Goal: Transaction & Acquisition: Purchase product/service

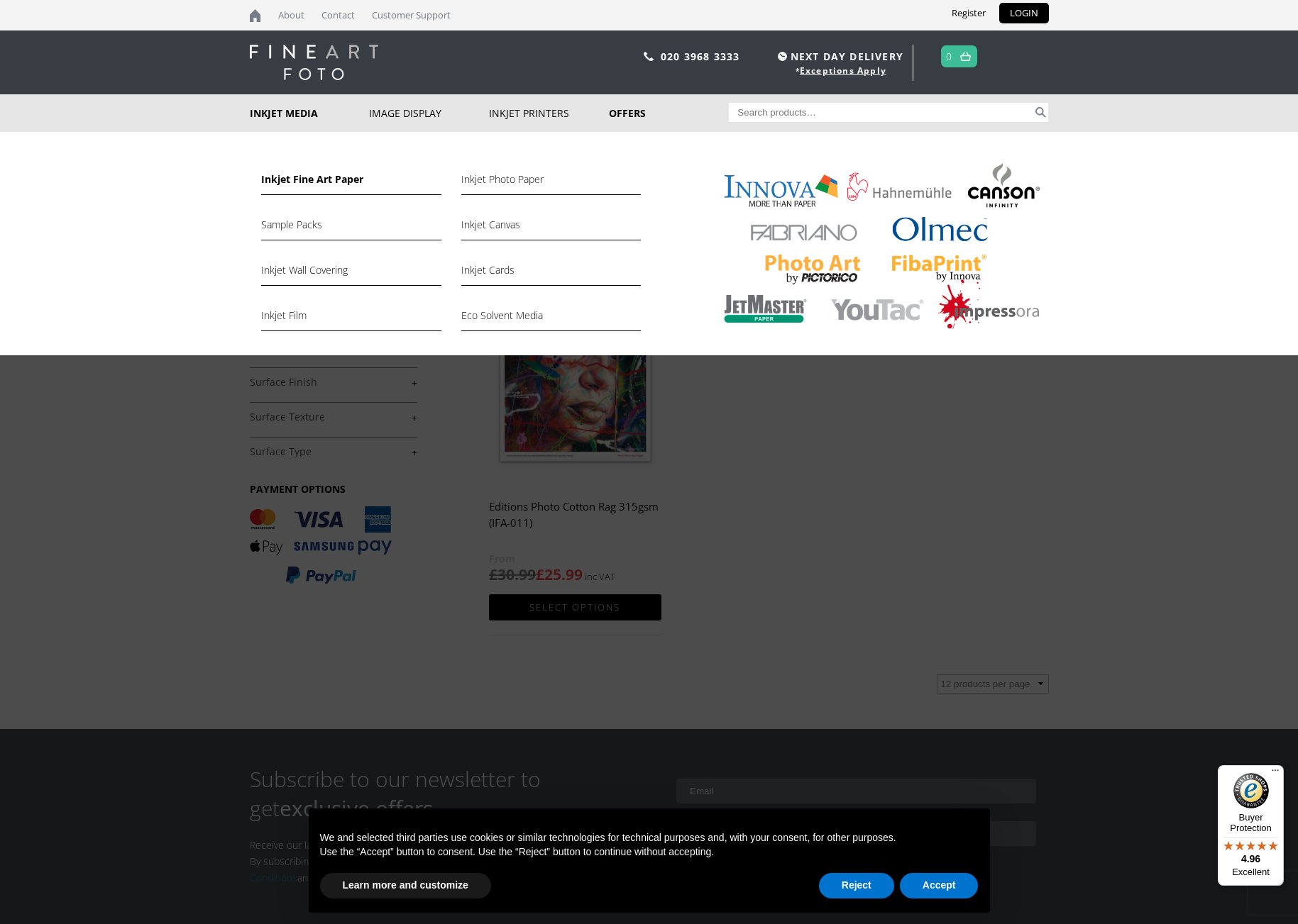
click at [324, 181] on link "Inkjet Fine Art Paper" at bounding box center [351, 183] width 180 height 24
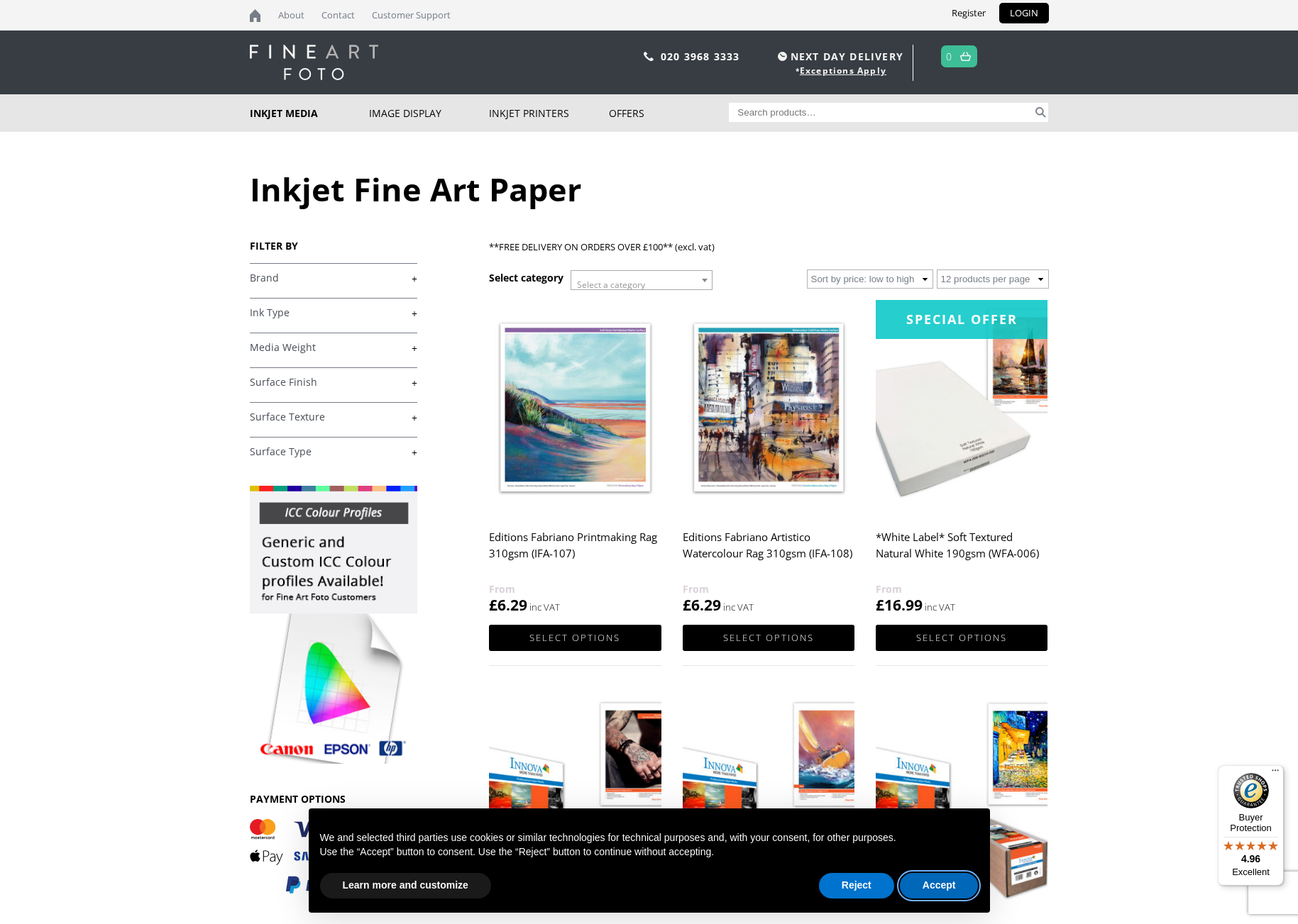
drag, startPoint x: 924, startPoint y: 893, endPoint x: 783, endPoint y: 768, distance: 188.4
click at [923, 893] on button "Accept" at bounding box center [939, 886] width 79 height 26
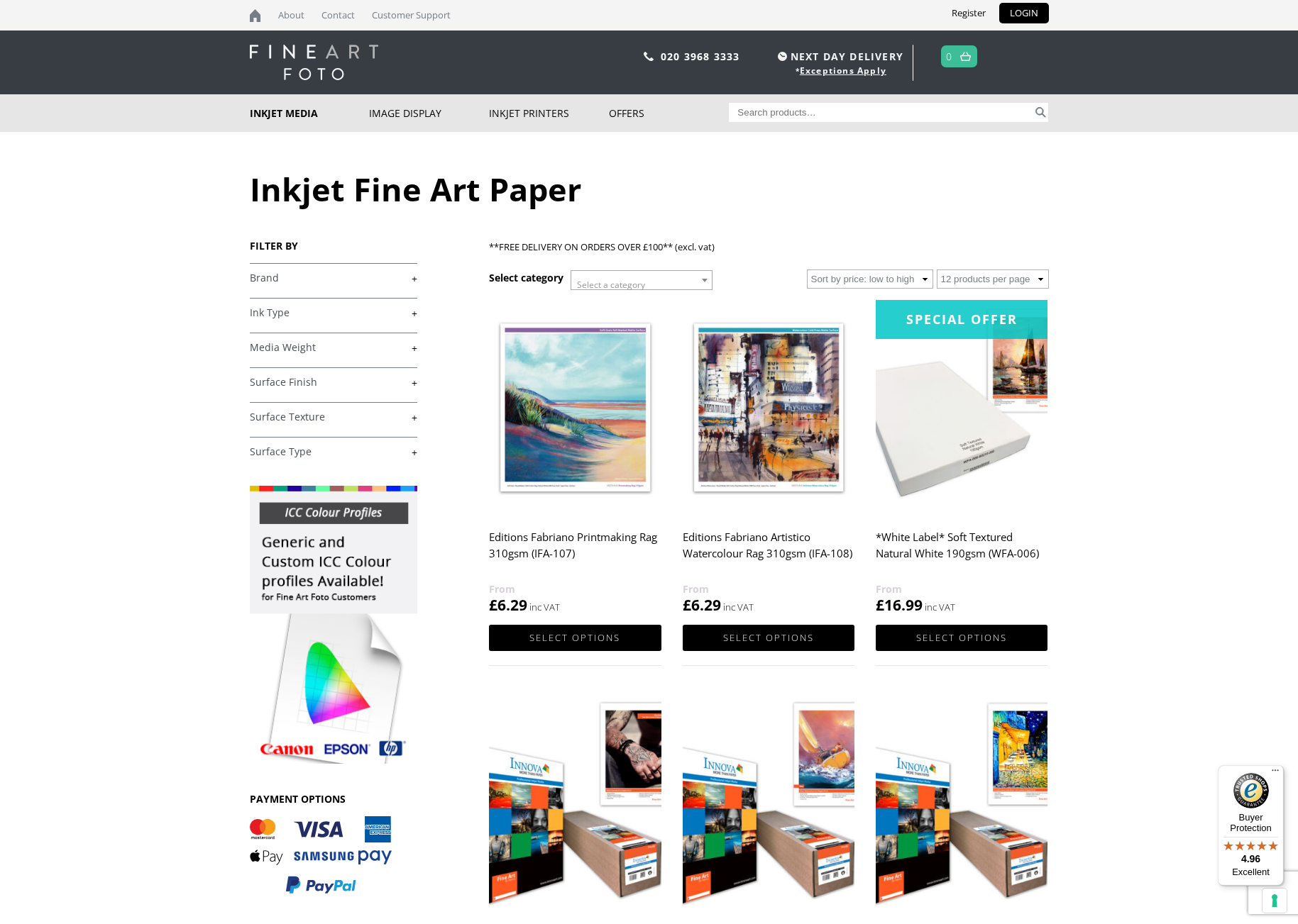
click at [253, 279] on link "+" at bounding box center [333, 278] width 168 height 14
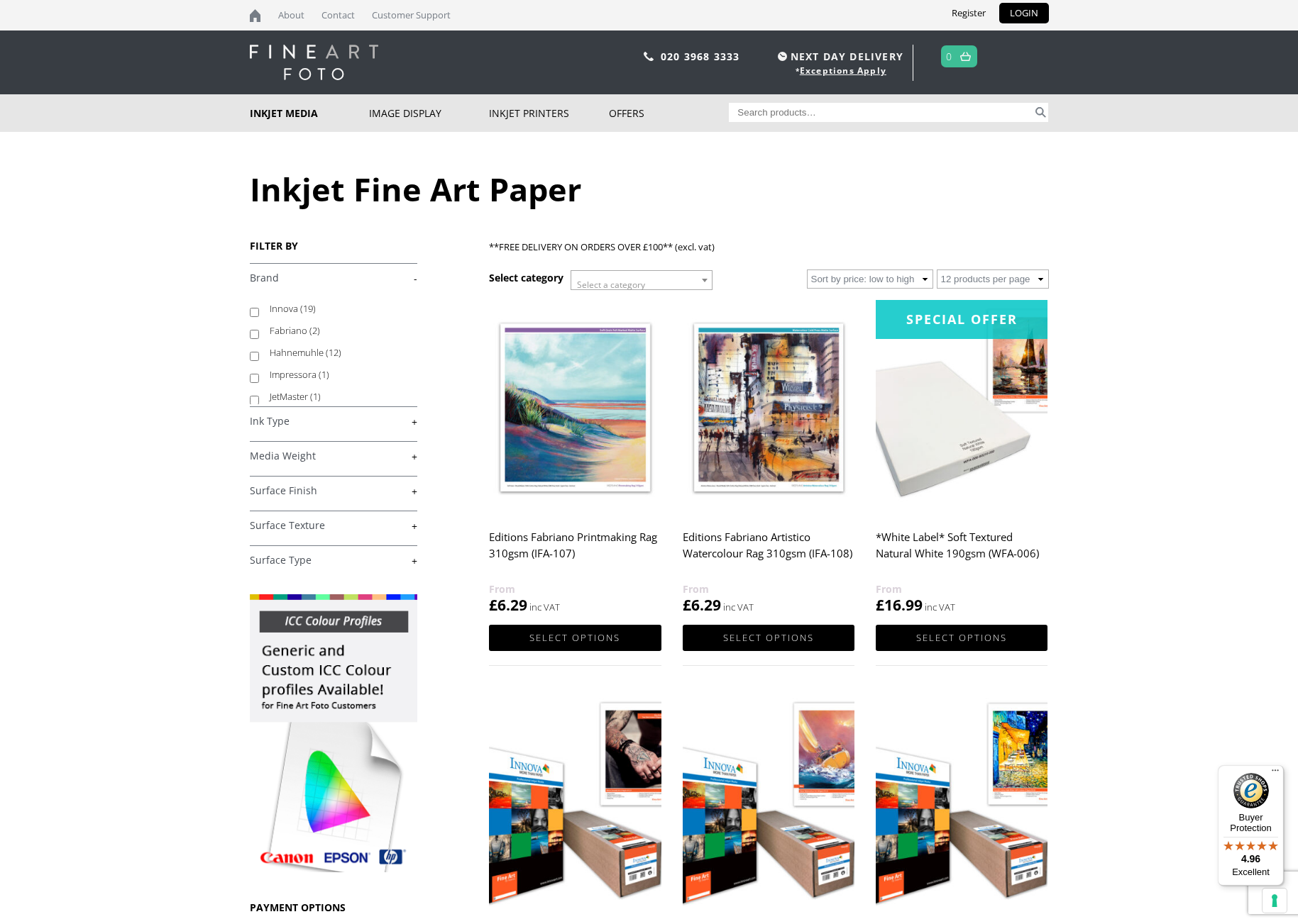
click at [252, 355] on input "Hahnemuhle (12)" at bounding box center [254, 356] width 9 height 9
checkbox input "true"
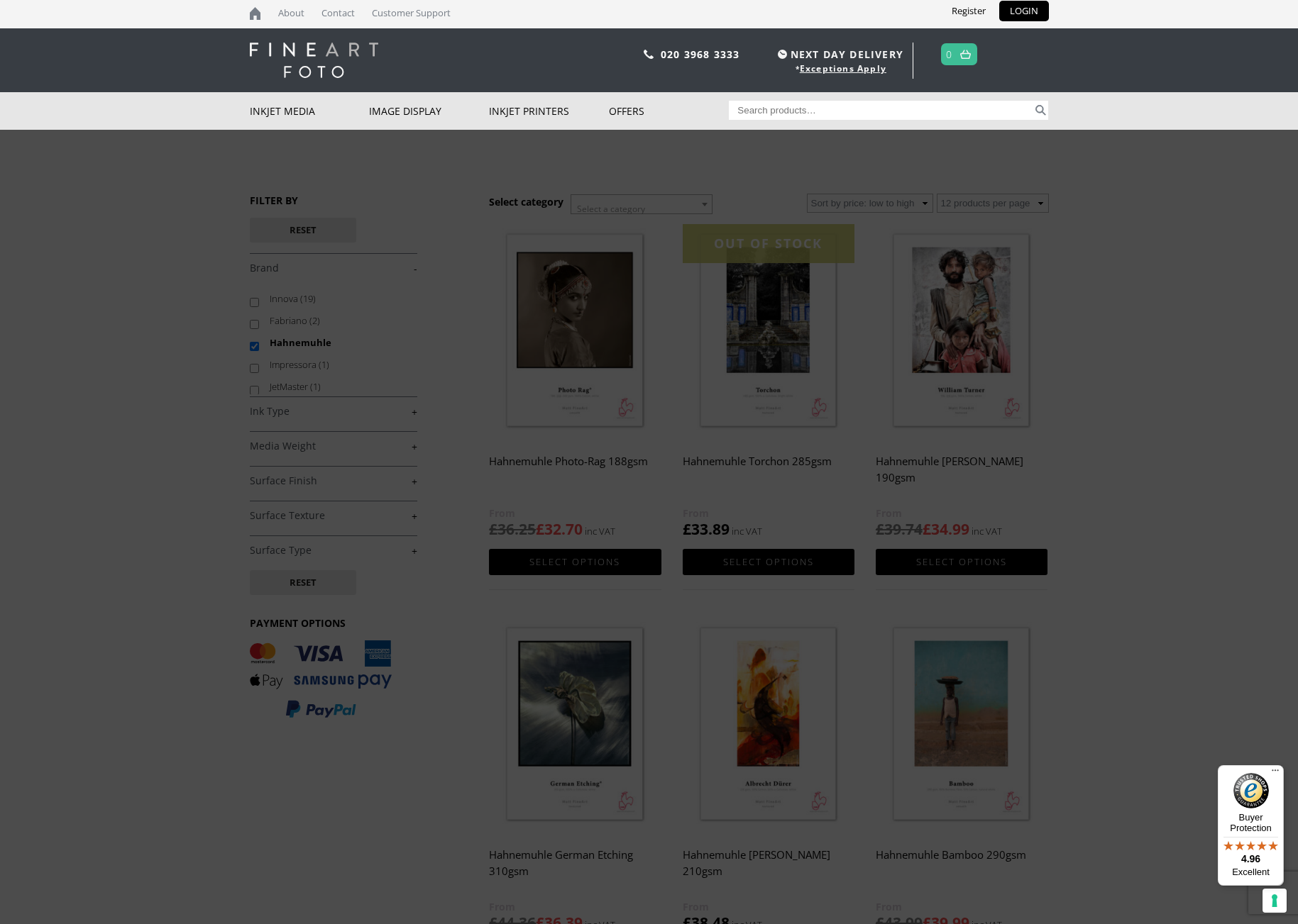
scroll to position [4, 0]
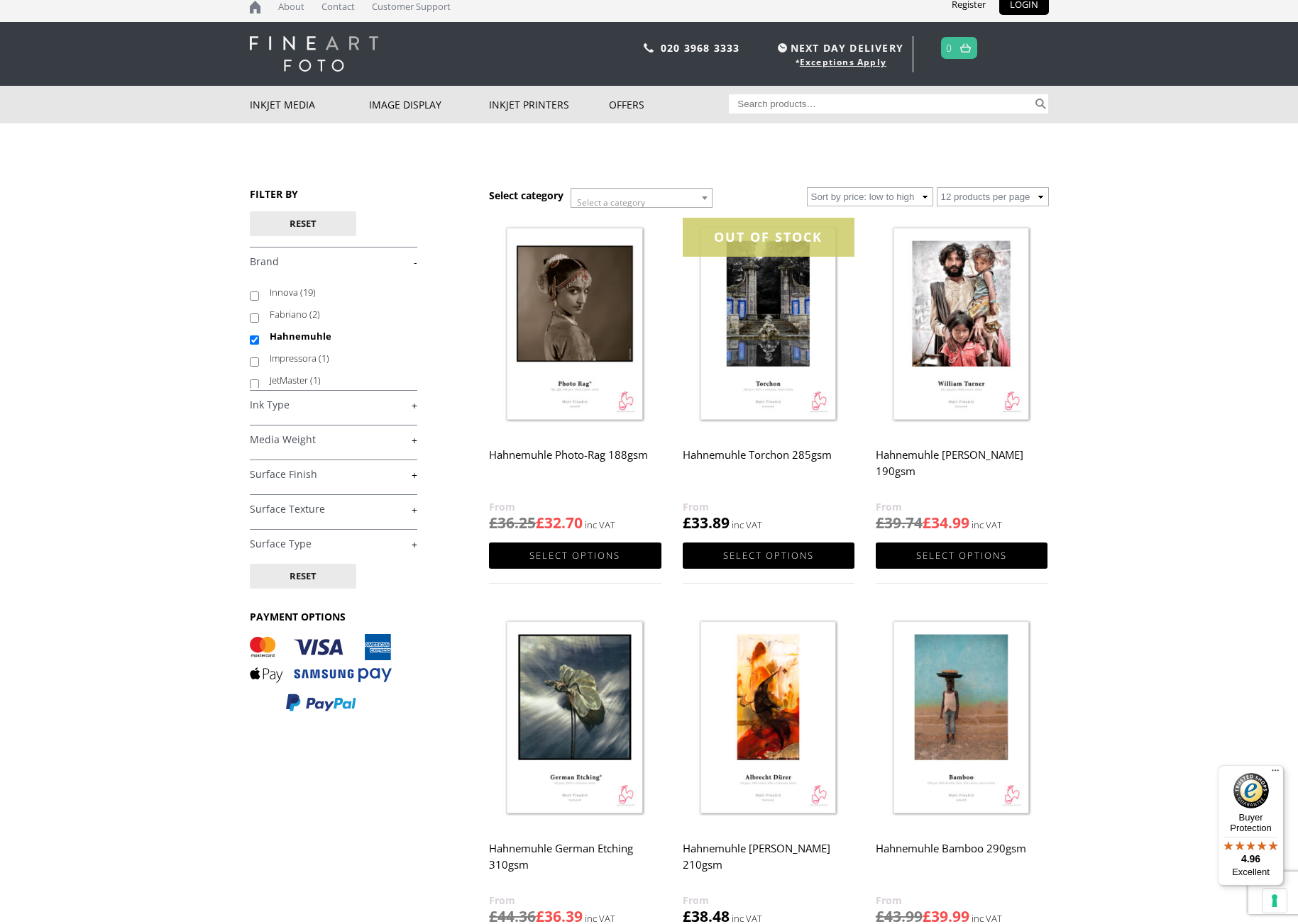
click at [394, 482] on link "+" at bounding box center [333, 474] width 168 height 14
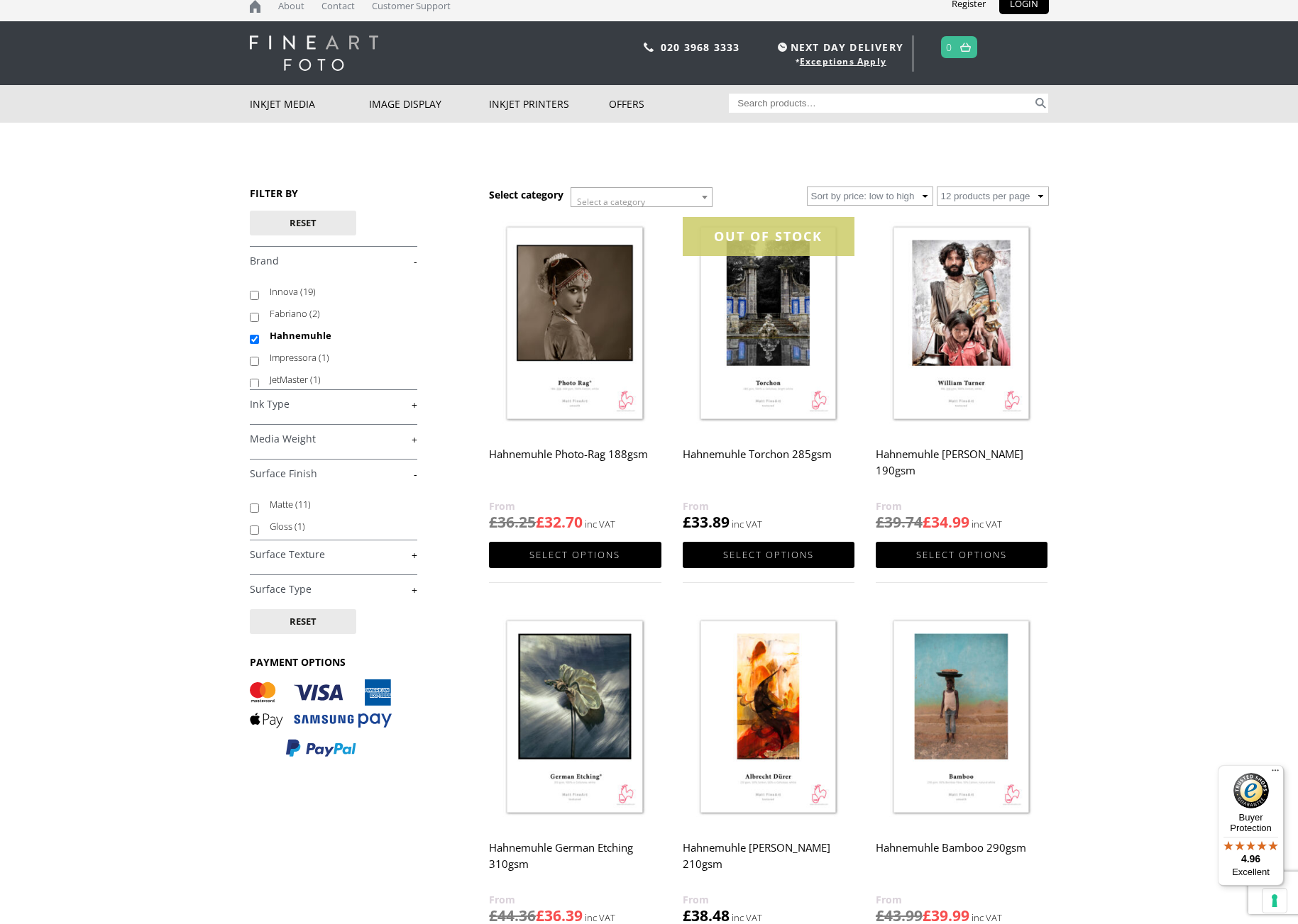
click at [83, 390] on body "NEXT DAY DELIVERY * Exceptions Apply About Contact Customer Support Register LO…" at bounding box center [649, 452] width 1298 height 924
